Goal: Answer question/provide support: Share knowledge or assist other users

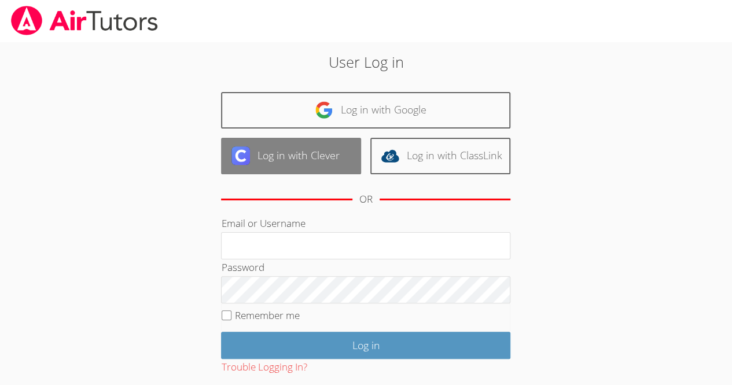
click at [296, 161] on link "Log in with Clever" at bounding box center [291, 156] width 140 height 36
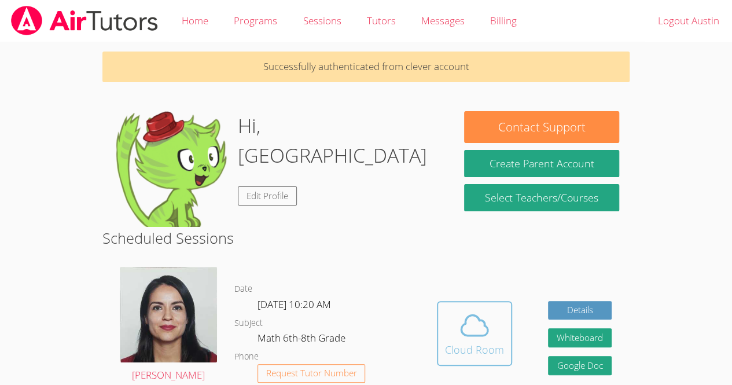
click at [466, 325] on icon at bounding box center [474, 325] width 32 height 32
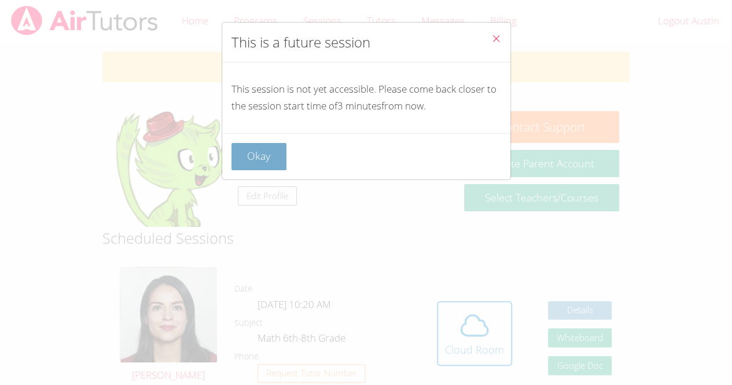
click at [252, 160] on button "Okay" at bounding box center [259, 156] width 56 height 27
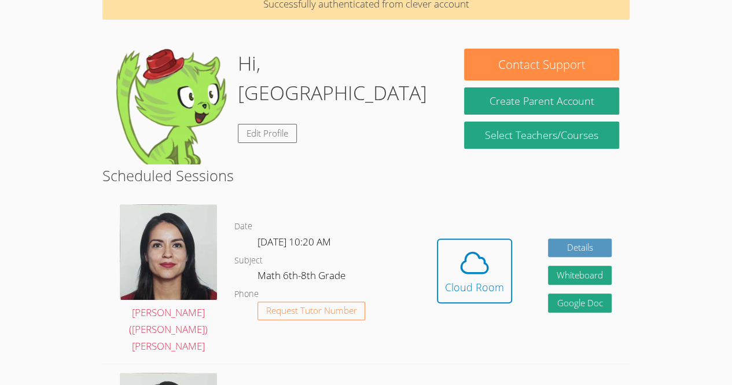
scroll to position [120, 0]
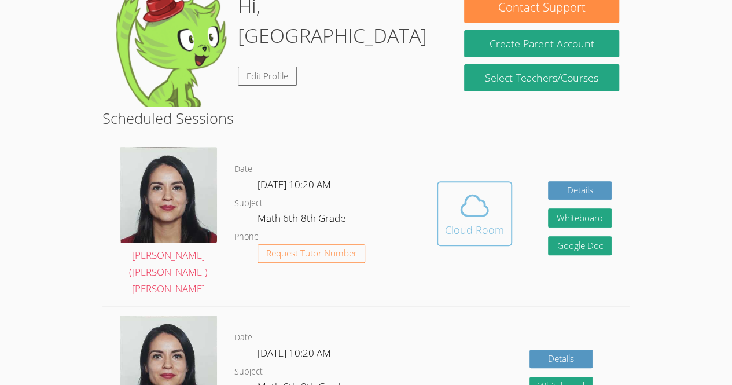
click at [473, 198] on icon at bounding box center [474, 205] width 32 height 32
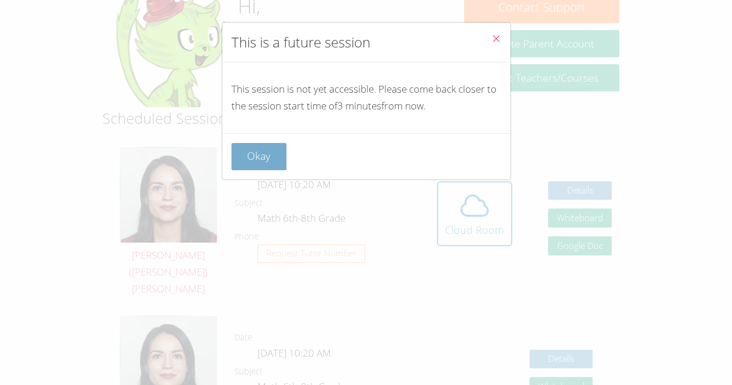
click at [263, 155] on button "Okay" at bounding box center [259, 156] width 56 height 27
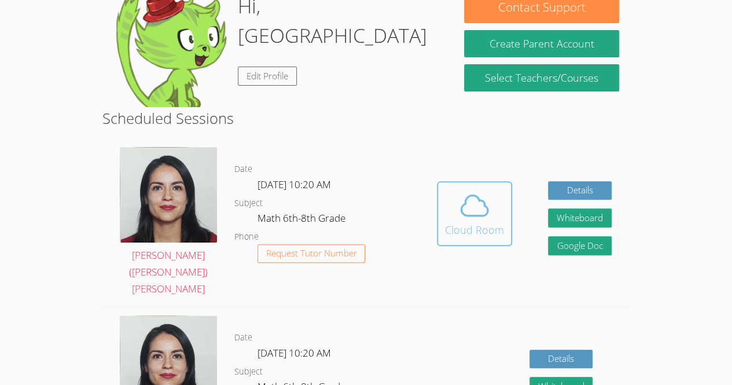
click at [480, 196] on icon at bounding box center [474, 205] width 32 height 32
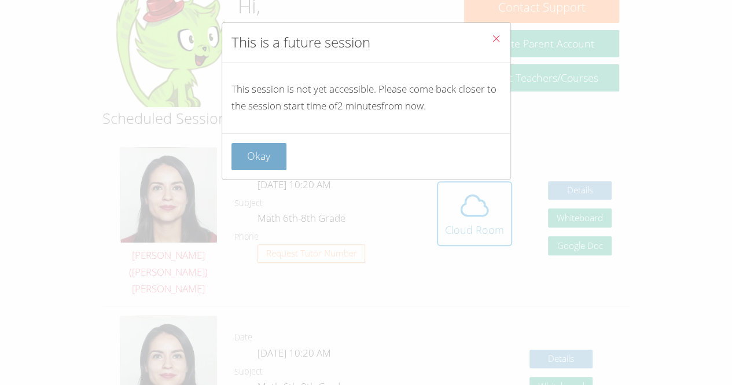
click at [262, 145] on button "Okay" at bounding box center [259, 156] width 56 height 27
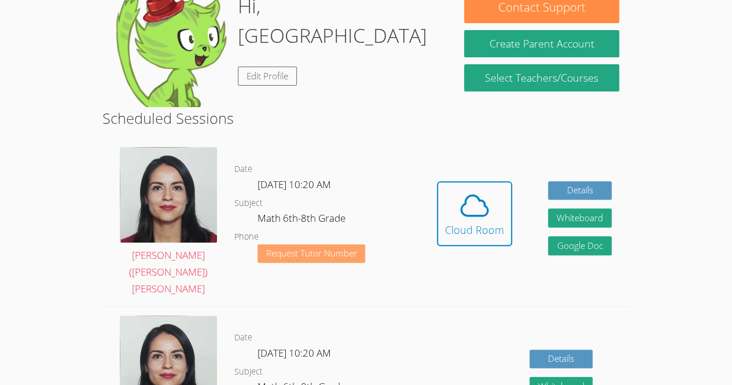
click at [358, 251] on button "Request Tutor Number" at bounding box center [311, 253] width 108 height 19
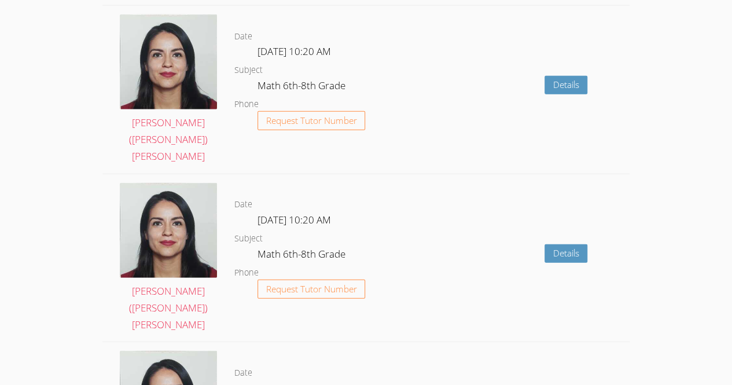
scroll to position [1547, 0]
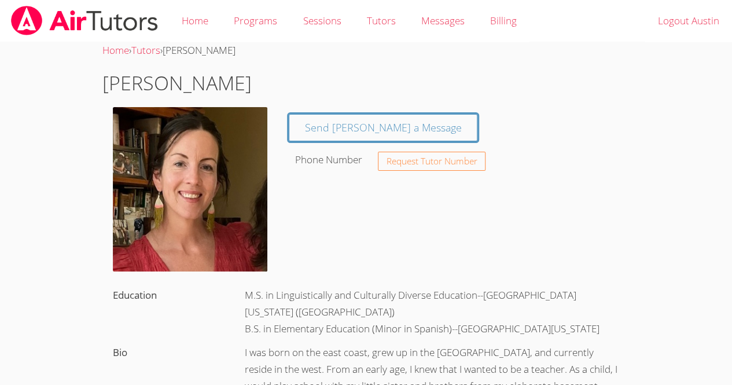
click at [39, 22] on img at bounding box center [84, 21] width 149 height 30
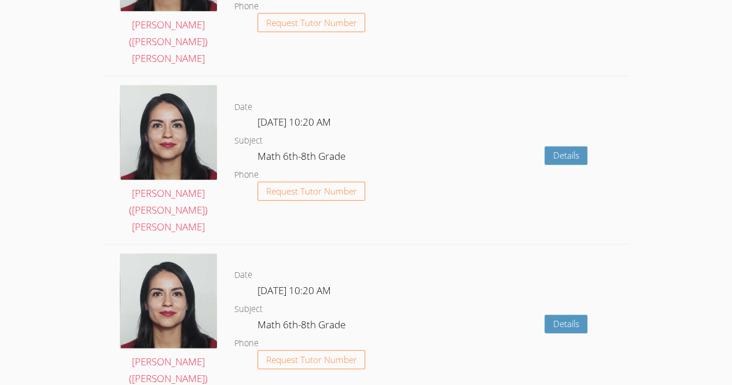
scroll to position [1547, 0]
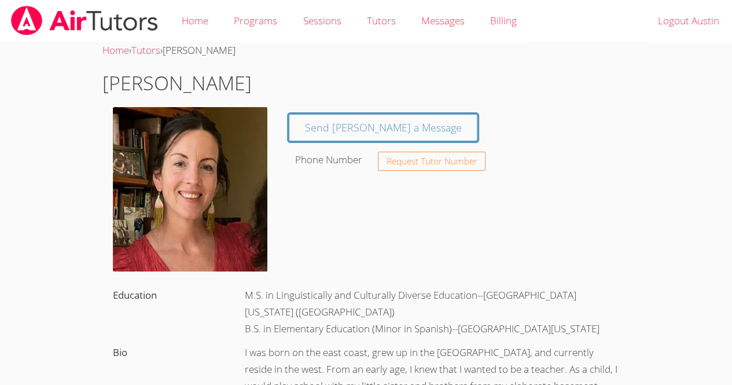
click at [64, 21] on img at bounding box center [84, 21] width 149 height 30
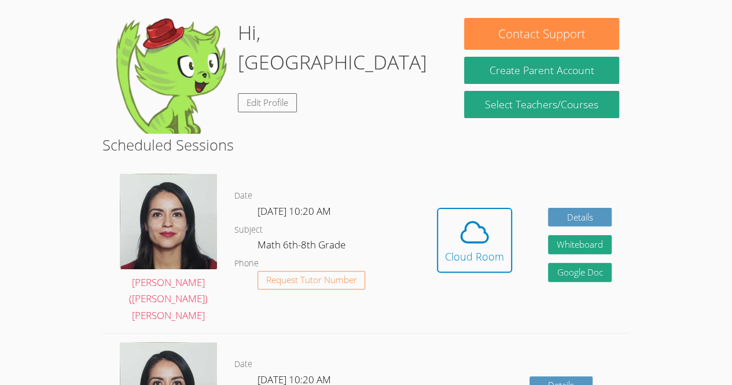
scroll to position [54, 0]
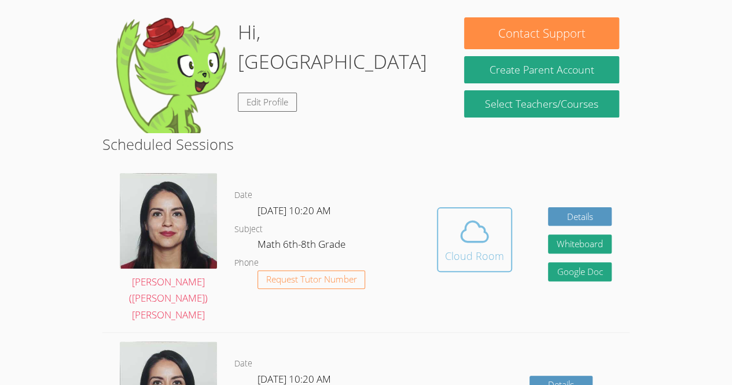
click at [486, 248] on div "Cloud Room" at bounding box center [474, 256] width 59 height 16
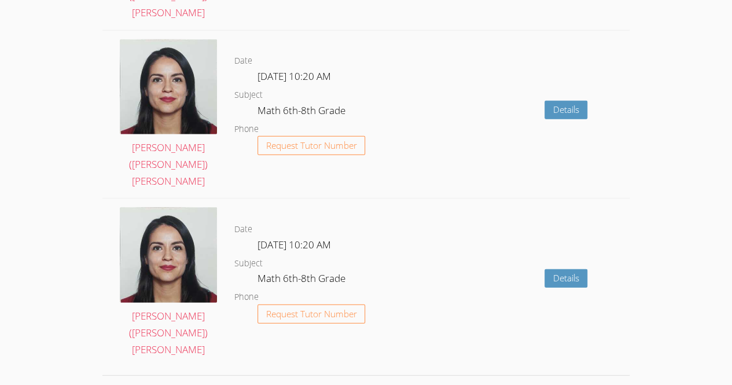
scroll to position [1547, 0]
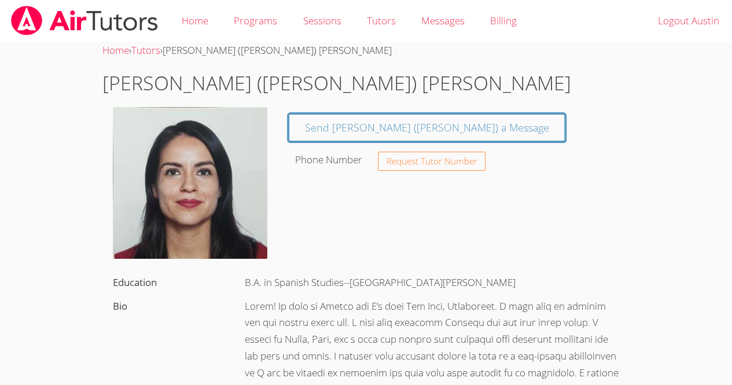
click at [120, 19] on img at bounding box center [84, 21] width 149 height 30
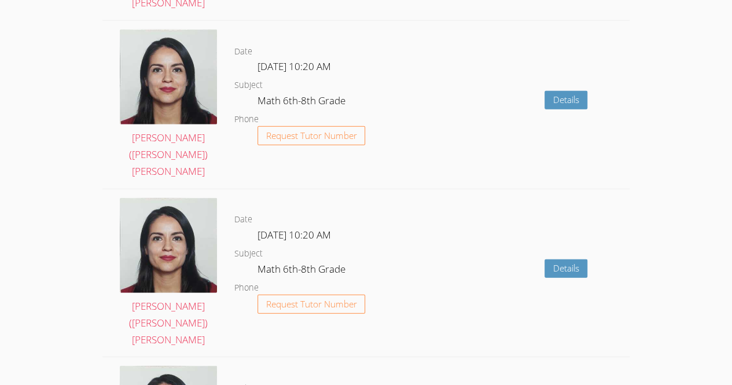
scroll to position [1547, 0]
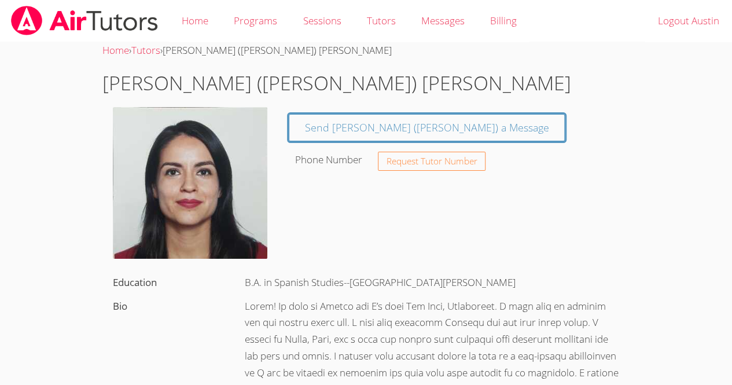
click at [67, 24] on img at bounding box center [84, 21] width 149 height 30
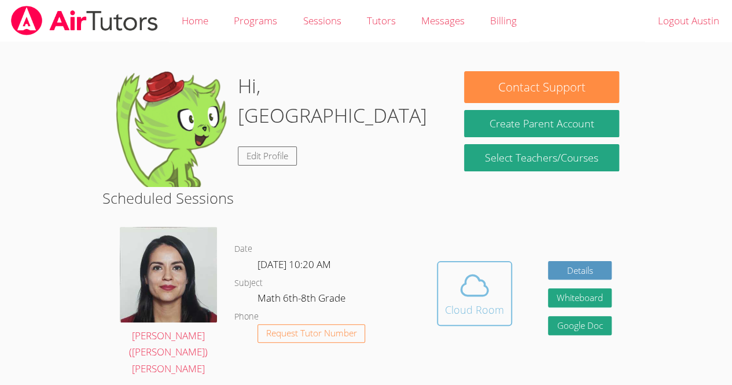
click at [471, 315] on button "Cloud Room" at bounding box center [474, 293] width 75 height 65
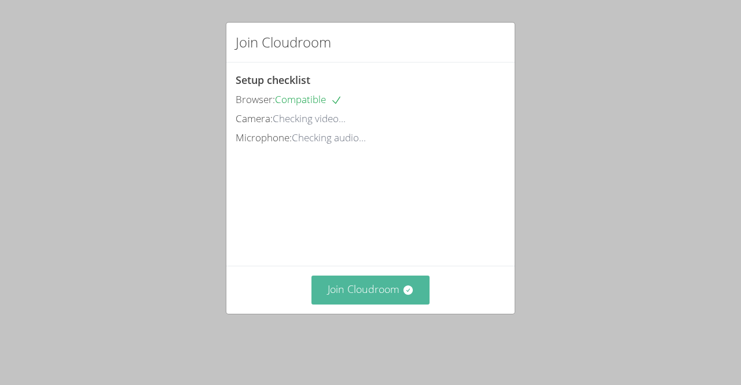
click at [343, 304] on button "Join Cloudroom" at bounding box center [370, 289] width 119 height 28
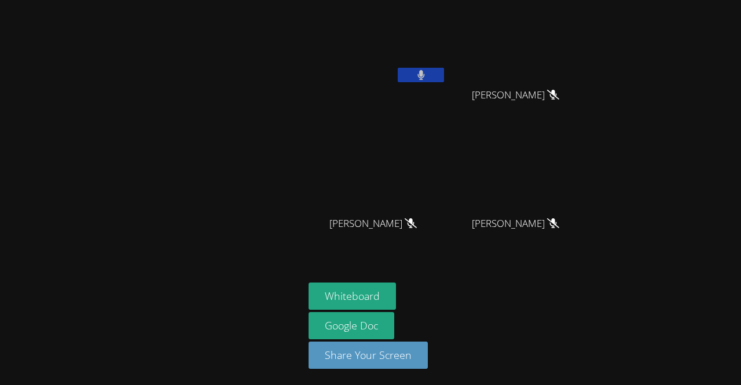
click at [224, 181] on div at bounding box center [152, 192] width 294 height 375
click at [403, 71] on button at bounding box center [420, 75] width 46 height 14
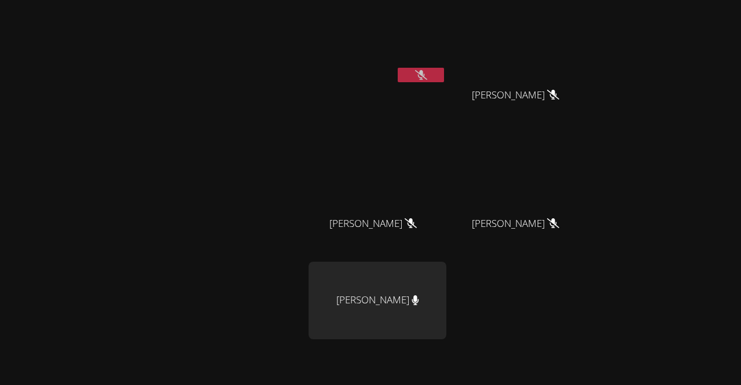
click at [414, 68] on button at bounding box center [420, 75] width 46 height 14
click at [413, 68] on button at bounding box center [420, 75] width 46 height 14
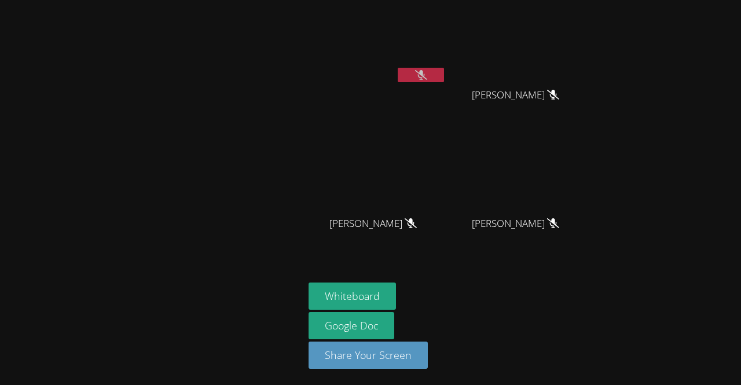
click at [419, 68] on button at bounding box center [420, 75] width 46 height 14
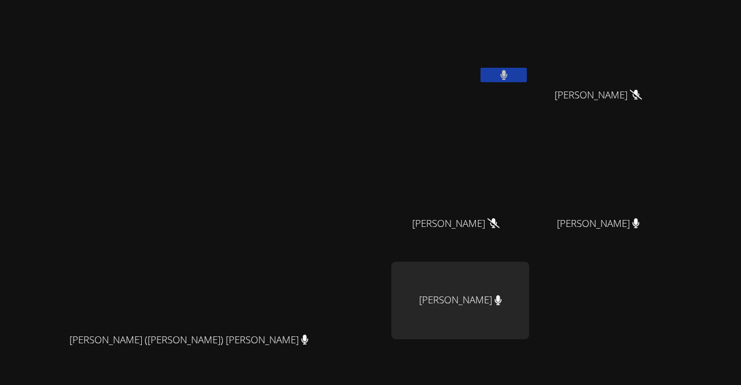
click at [480, 73] on button at bounding box center [503, 75] width 46 height 14
drag, startPoint x: 480, startPoint y: 73, endPoint x: 474, endPoint y: 61, distance: 14.2
click at [474, 61] on video at bounding box center [460, 44] width 138 height 78
click at [485, 69] on button at bounding box center [503, 75] width 46 height 14
click at [489, 73] on video at bounding box center [460, 44] width 138 height 78
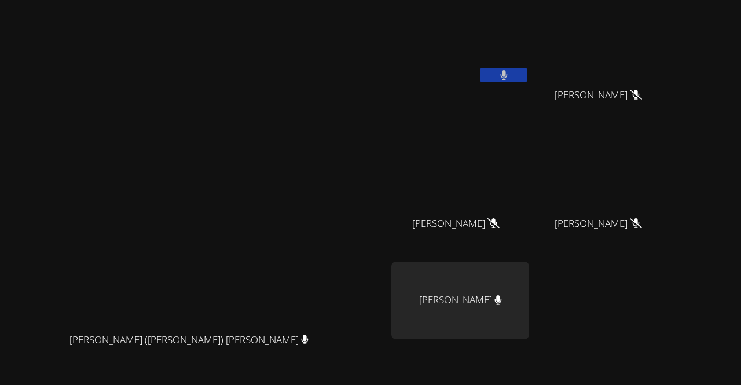
click at [515, 69] on button at bounding box center [503, 75] width 46 height 14
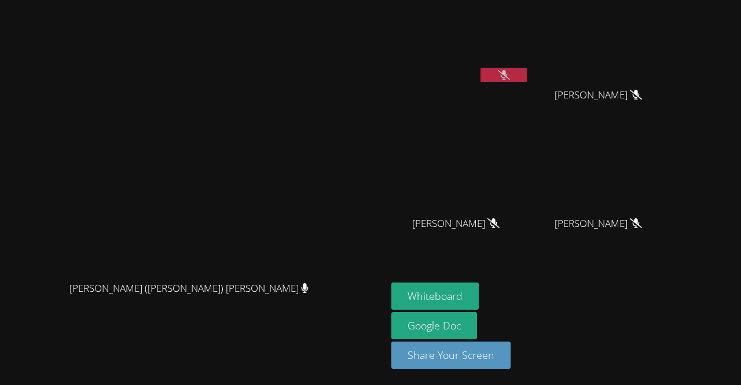
click at [515, 69] on video at bounding box center [460, 44] width 138 height 78
click at [526, 70] on button at bounding box center [503, 75] width 46 height 14
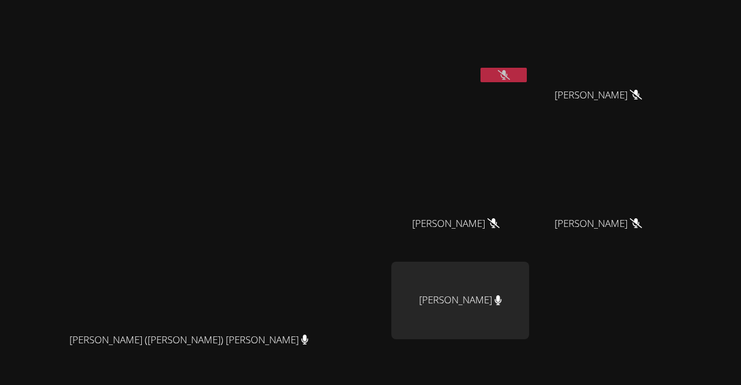
click at [526, 73] on button at bounding box center [503, 75] width 46 height 14
click at [526, 76] on button at bounding box center [503, 75] width 46 height 14
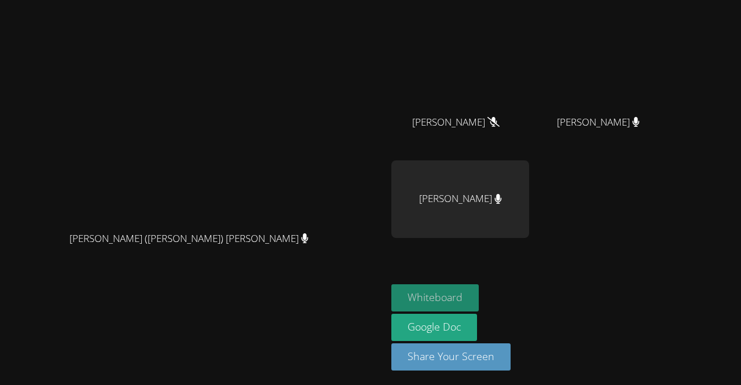
click at [478, 303] on button "Whiteboard" at bounding box center [434, 297] width 87 height 27
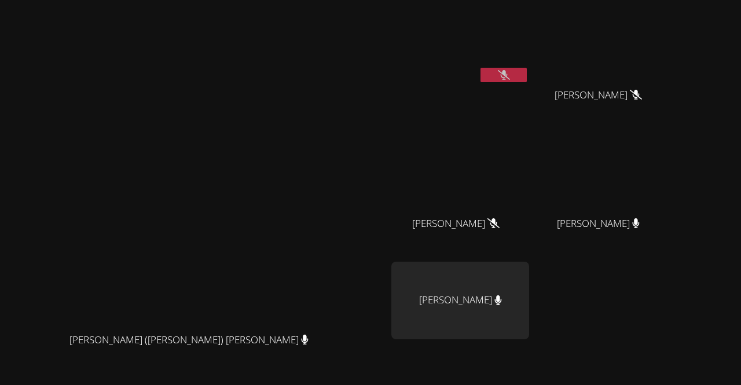
click at [526, 76] on button at bounding box center [503, 75] width 46 height 14
click at [526, 81] on button at bounding box center [503, 75] width 46 height 14
click at [526, 77] on button at bounding box center [503, 75] width 46 height 14
click at [526, 75] on button at bounding box center [503, 75] width 46 height 14
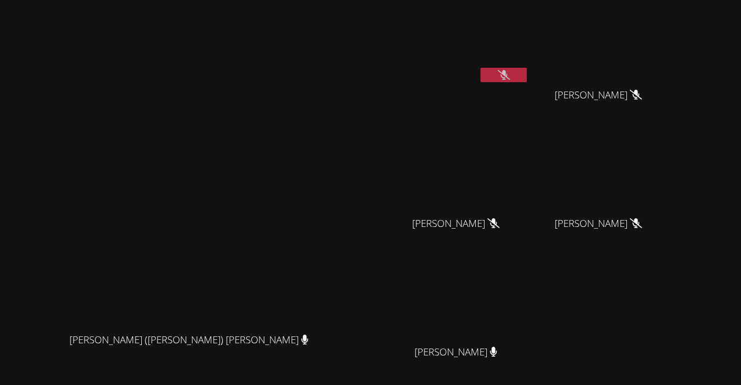
drag, startPoint x: 508, startPoint y: 57, endPoint x: 407, endPoint y: 57, distance: 100.7
click at [407, 57] on div "Jacqueline (Jackie) Reynoza Jacqueline (Jackie) Reynoza Austin Aguilar-Galvez S…" at bounding box center [370, 192] width 741 height 385
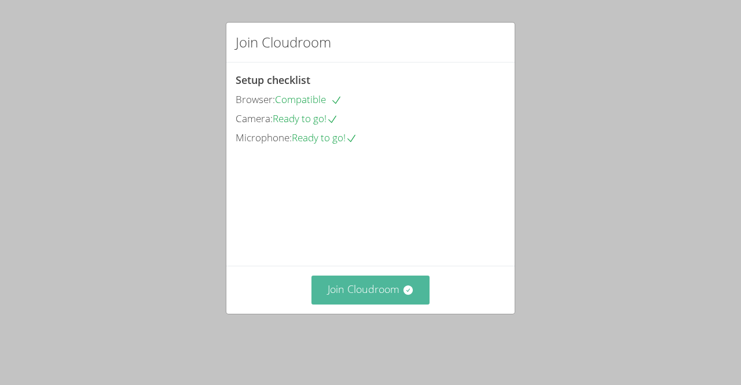
click at [422, 304] on button "Join Cloudroom" at bounding box center [370, 289] width 119 height 28
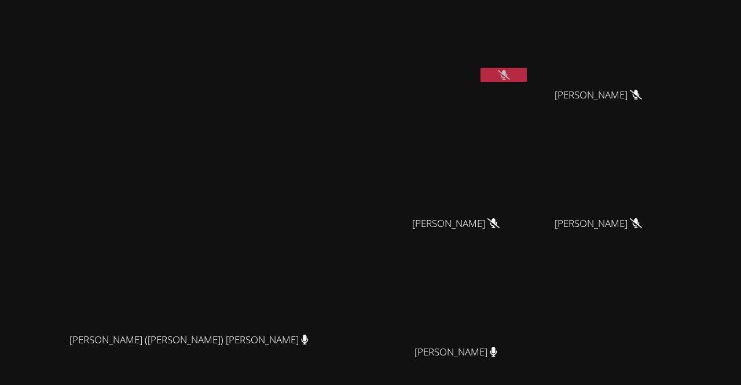
click at [497, 358] on span "[PERSON_NAME]" at bounding box center [455, 352] width 83 height 17
click at [529, 345] on div "[PERSON_NAME]" at bounding box center [460, 362] width 138 height 46
click at [529, 334] on video at bounding box center [460, 300] width 138 height 78
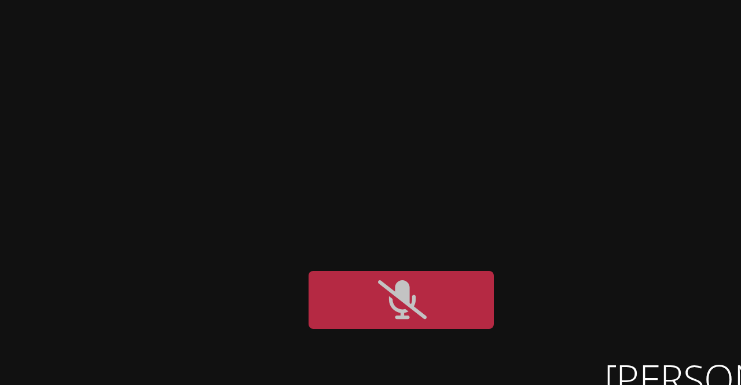
click at [510, 76] on icon at bounding box center [504, 75] width 12 height 10
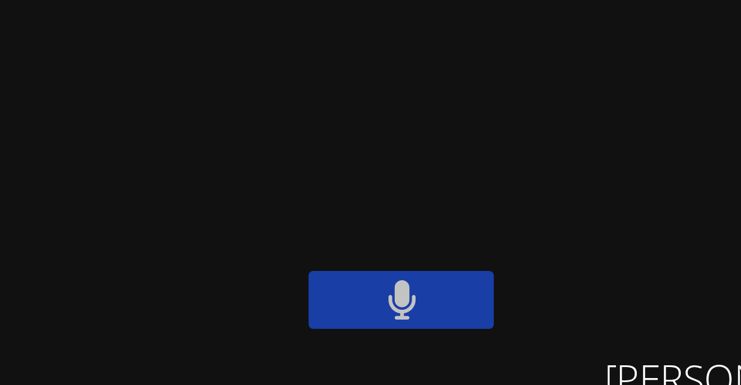
click at [526, 76] on button at bounding box center [503, 75] width 46 height 14
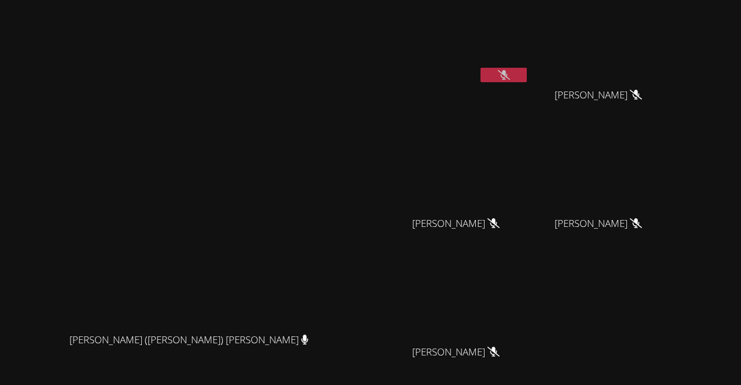
click at [526, 80] on button at bounding box center [503, 75] width 46 height 14
click at [526, 71] on button at bounding box center [503, 75] width 46 height 14
click at [526, 80] on button at bounding box center [503, 75] width 46 height 14
click at [526, 78] on button at bounding box center [503, 75] width 46 height 14
click at [526, 80] on button at bounding box center [503, 75] width 46 height 14
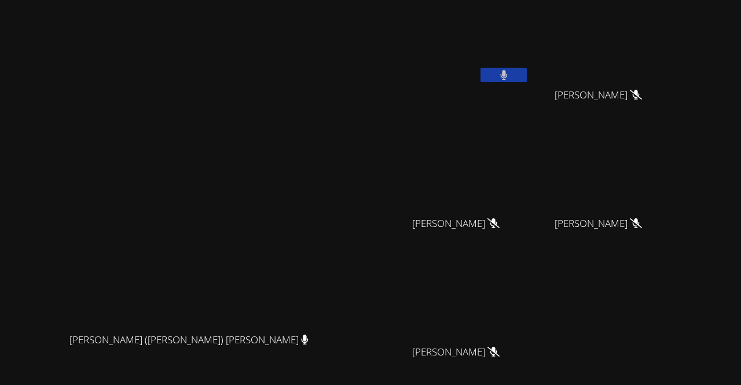
click at [526, 72] on button at bounding box center [503, 75] width 46 height 14
click at [106, 327] on video at bounding box center [193, 221] width 174 height 212
click at [526, 76] on button at bounding box center [503, 75] width 46 height 14
click at [526, 80] on button at bounding box center [503, 75] width 46 height 14
click at [526, 75] on button at bounding box center [503, 75] width 46 height 14
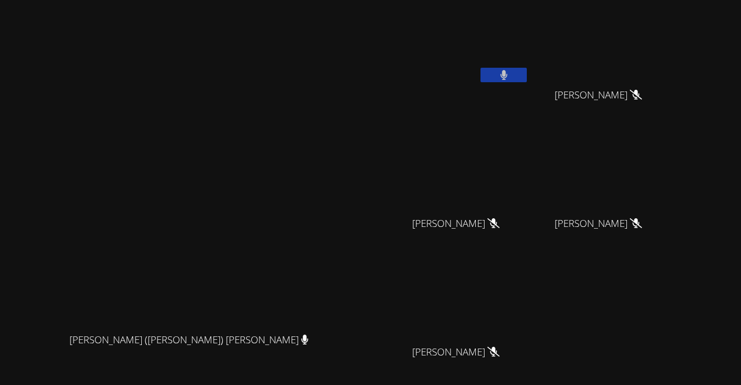
click at [526, 80] on button at bounding box center [503, 75] width 46 height 14
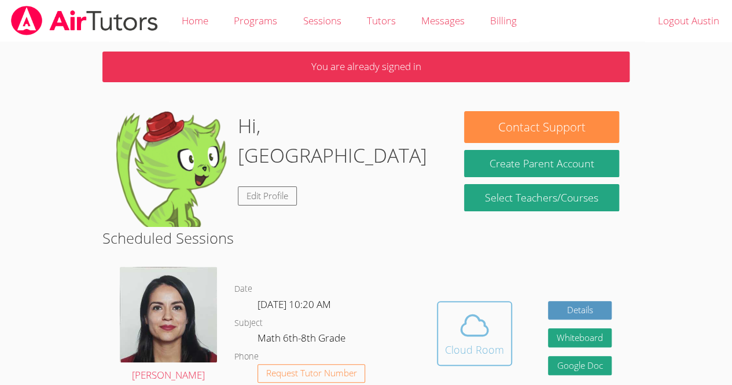
click at [484, 319] on icon at bounding box center [474, 325] width 32 height 32
click at [495, 341] on div "Cloud Room" at bounding box center [474, 349] width 59 height 16
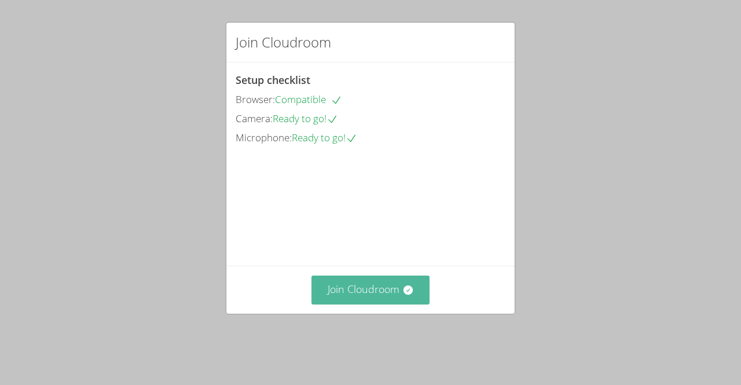
click at [338, 301] on button "Join Cloudroom" at bounding box center [370, 289] width 119 height 28
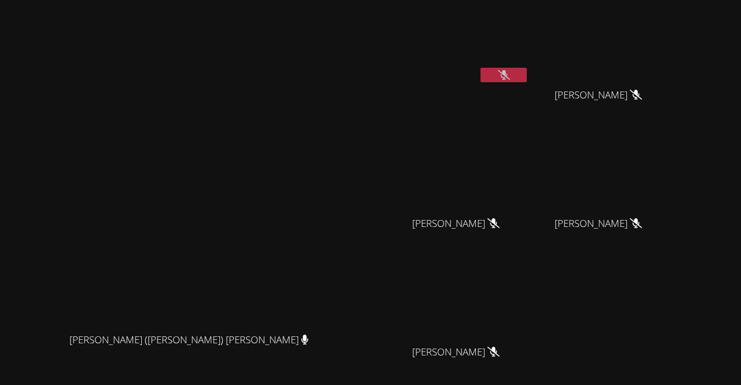
click at [480, 79] on button at bounding box center [503, 75] width 46 height 14
click at [526, 78] on button at bounding box center [503, 75] width 46 height 14
click at [510, 71] on icon at bounding box center [504, 75] width 12 height 10
click at [507, 73] on icon at bounding box center [503, 75] width 7 height 10
click at [280, 150] on video at bounding box center [193, 221] width 174 height 212
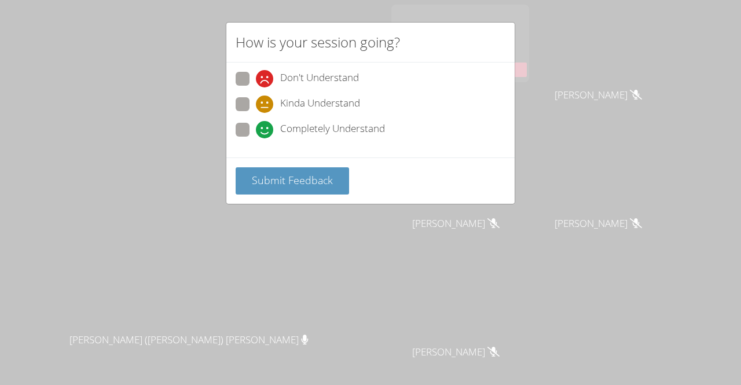
click at [261, 115] on div "Kinda Understand" at bounding box center [370, 107] width 270 height 21
click at [262, 128] on icon at bounding box center [264, 129] width 17 height 17
click at [262, 128] on input "Completely Understand" at bounding box center [261, 128] width 10 height 10
radio input "true"
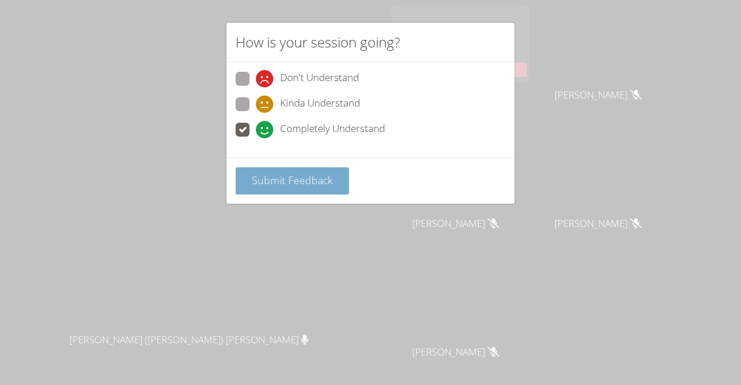
click at [289, 174] on span "Submit Feedback" at bounding box center [292, 180] width 81 height 14
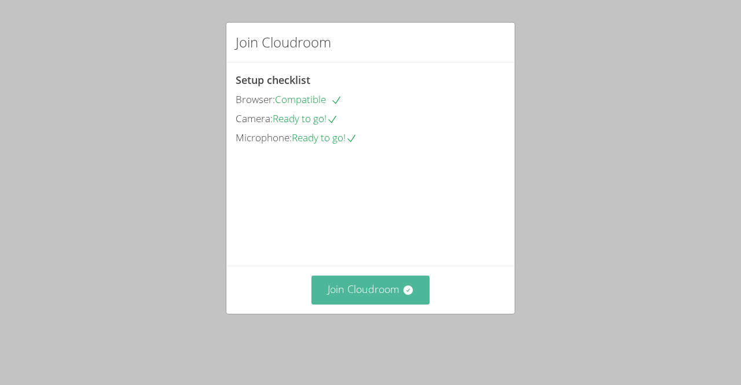
click at [375, 304] on button "Join Cloudroom" at bounding box center [370, 289] width 119 height 28
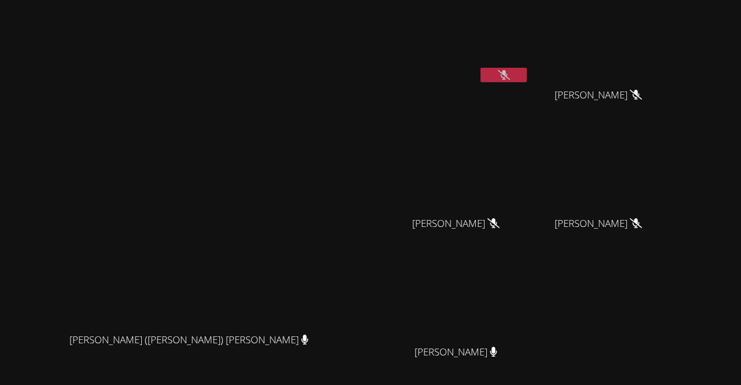
click at [480, 81] on button at bounding box center [503, 75] width 46 height 14
click at [480, 78] on button at bounding box center [503, 75] width 46 height 14
click at [480, 79] on button at bounding box center [503, 75] width 46 height 14
